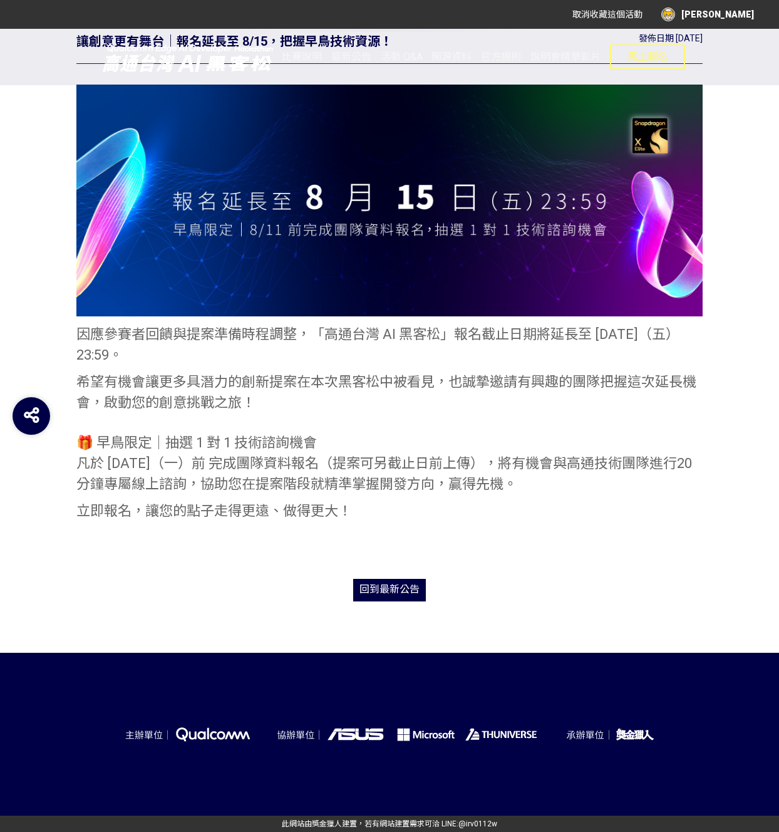
click at [739, 17] on div "[PERSON_NAME]" at bounding box center [708, 15] width 93 height 14
click at [726, 48] on link "投稿記錄" at bounding box center [722, 53] width 35 height 10
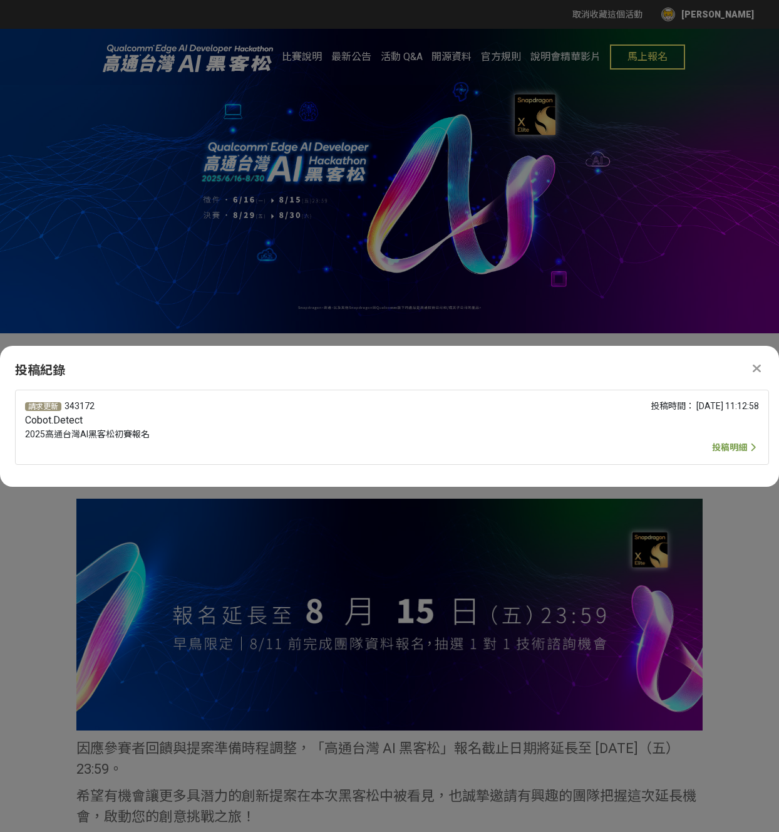
click at [737, 447] on span "投稿明細" at bounding box center [729, 447] width 35 height 10
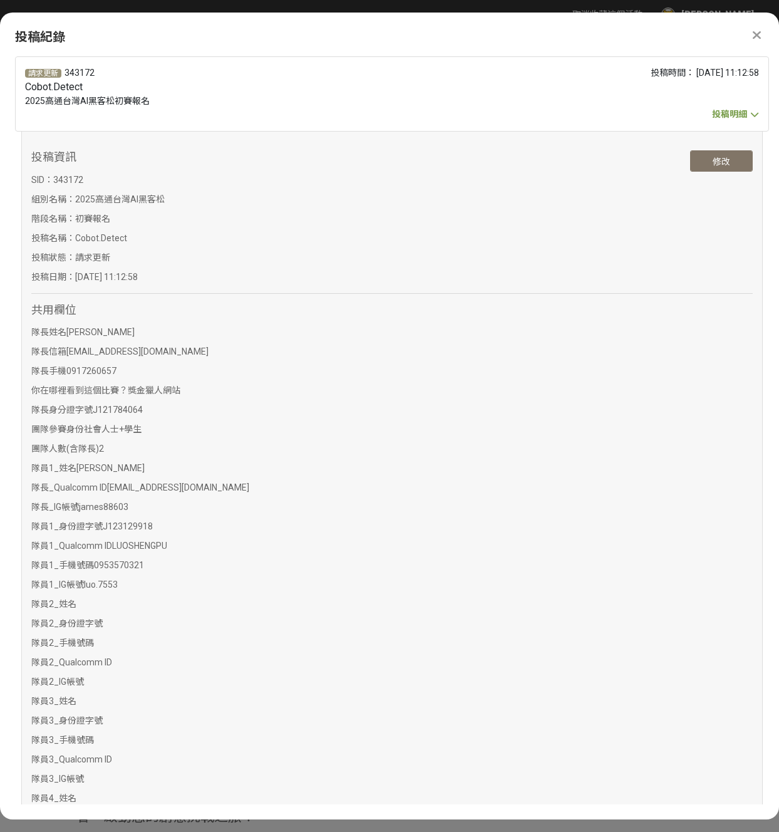
click at [707, 163] on button "修改" at bounding box center [721, 160] width 63 height 21
select select "社會人士+學生"
select select "2"
select select "獎金獵人網站"
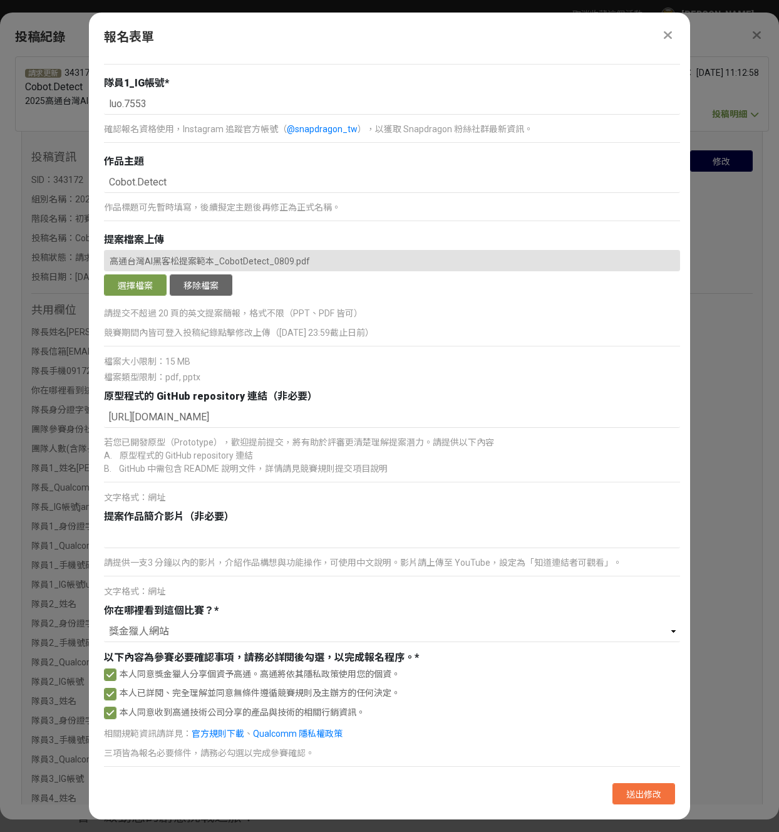
scroll to position [1113, 0]
click at [150, 274] on button "選擇檔案" at bounding box center [135, 284] width 63 height 21
click at [643, 791] on span "送出修改" at bounding box center [643, 794] width 35 height 10
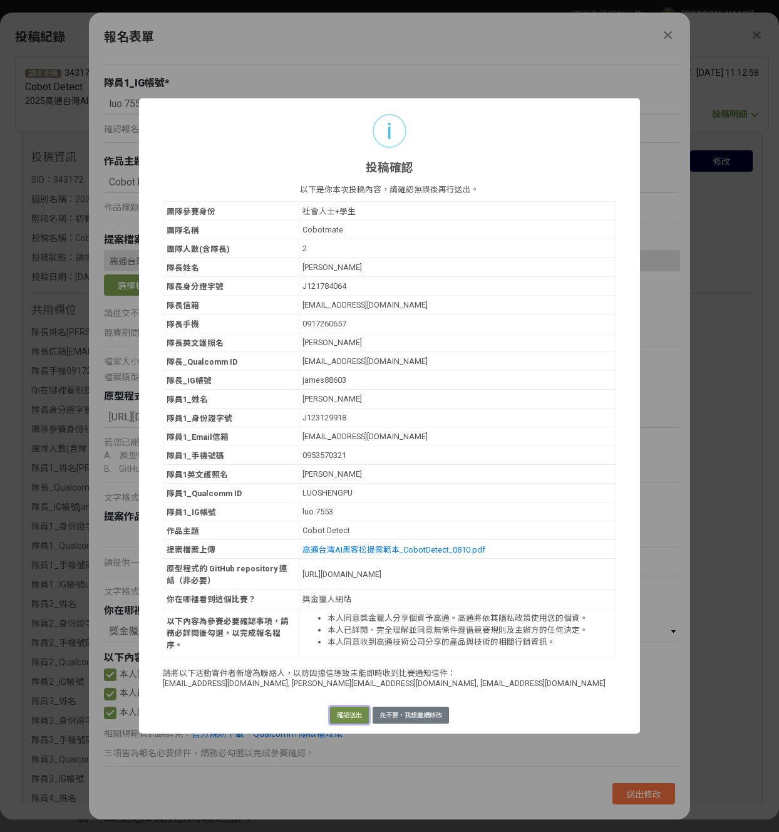
click at [339, 724] on button "確認送出" at bounding box center [349, 716] width 39 height 18
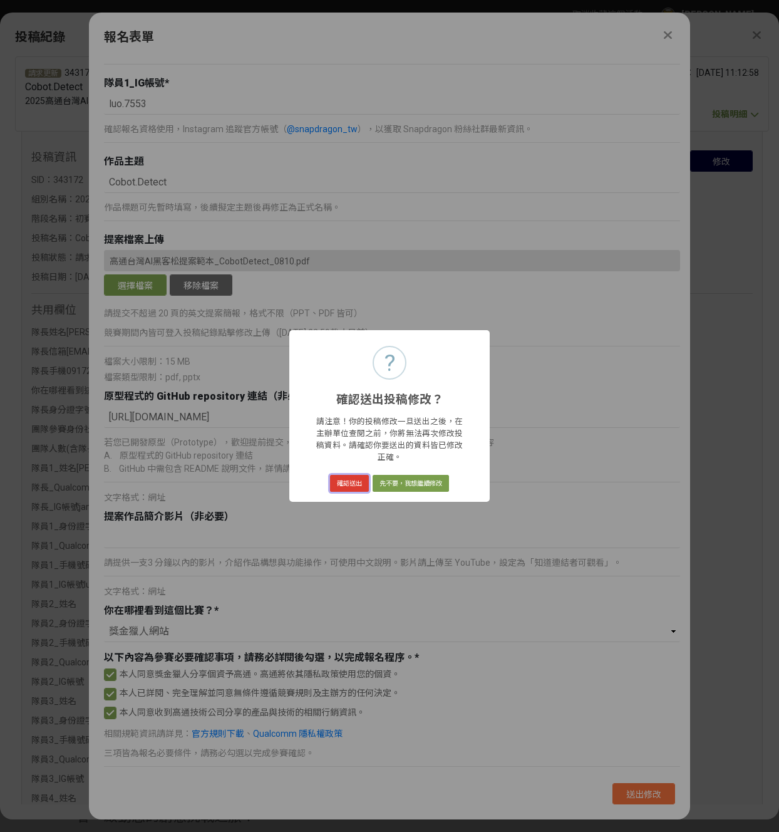
click at [340, 484] on button "確認送出" at bounding box center [349, 484] width 39 height 18
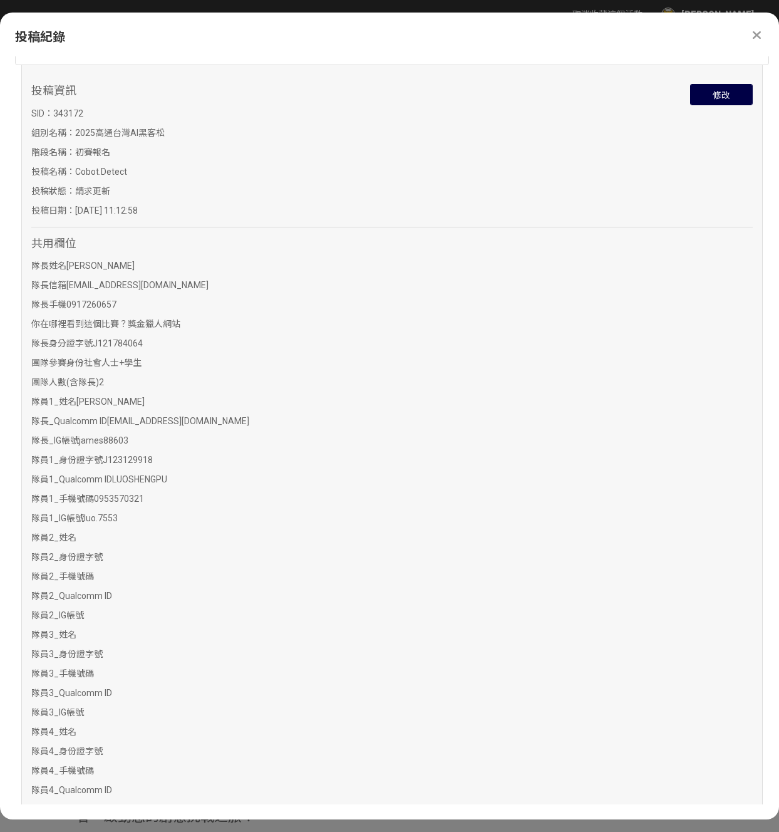
scroll to position [0, 0]
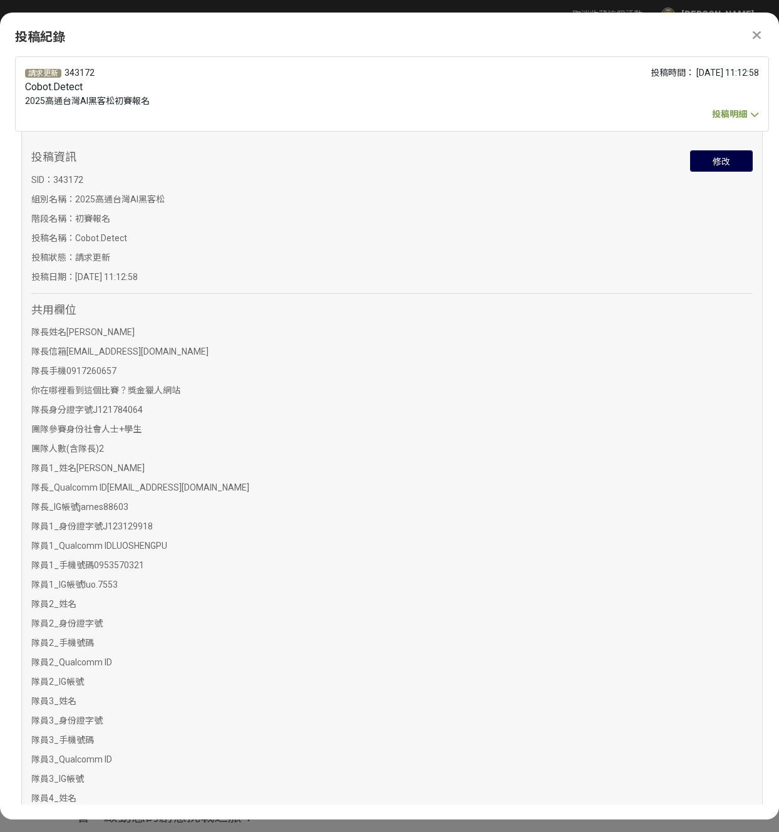
click at [757, 36] on icon at bounding box center [757, 35] width 8 height 13
